Goal: Use online tool/utility: Utilize a website feature to perform a specific function

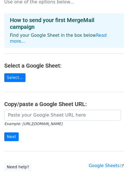
scroll to position [4, 0]
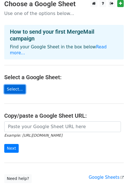
click at [16, 85] on link "Select..." at bounding box center [14, 89] width 21 height 9
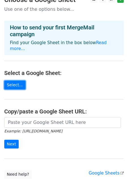
scroll to position [0, 0]
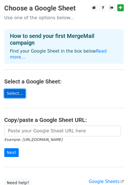
click at [20, 89] on link "Select..." at bounding box center [14, 93] width 21 height 9
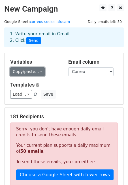
click at [38, 74] on link "Copy/paste..." at bounding box center [27, 71] width 34 height 9
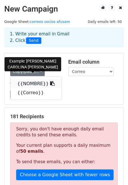
click at [40, 82] on link "{{NOMBRE}}" at bounding box center [35, 83] width 51 height 9
